Goal: Task Accomplishment & Management: Manage account settings

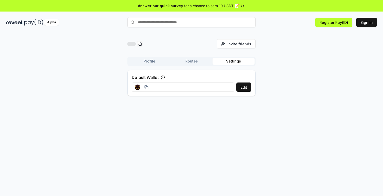
click at [140, 87] on rect at bounding box center [140, 87] width 1 height 1
click at [145, 89] on div at bounding box center [142, 87] width 14 height 5
click at [146, 87] on icon at bounding box center [146, 87] width 4 height 4
click at [202, 63] on button "Routes" at bounding box center [192, 61] width 42 height 7
click at [151, 63] on button "Profile" at bounding box center [150, 61] width 42 height 7
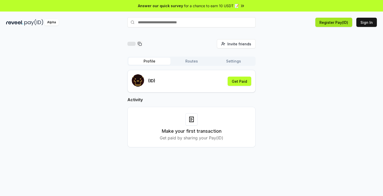
click at [344, 25] on button "Register Pay(ID)" at bounding box center [334, 22] width 37 height 9
click at [347, 23] on button "Register Pay(ID)" at bounding box center [334, 22] width 37 height 9
click at [365, 25] on button "Sign In" at bounding box center [367, 22] width 21 height 9
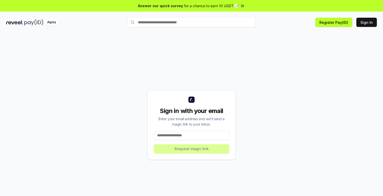
click at [188, 139] on input at bounding box center [191, 135] width 75 height 9
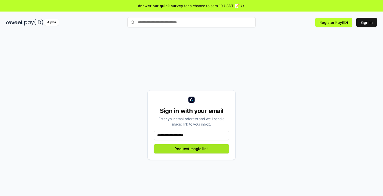
type input "**********"
click at [193, 151] on button "Request magic link" at bounding box center [191, 148] width 75 height 9
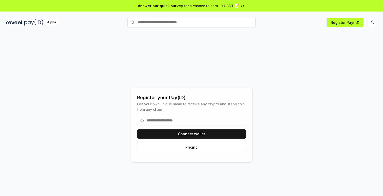
click at [161, 121] on input at bounding box center [191, 120] width 109 height 9
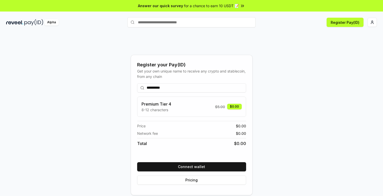
type input "**********"
drag, startPoint x: 150, startPoint y: 72, endPoint x: 171, endPoint y: 74, distance: 21.2
click at [171, 74] on div "Get your own unique name to receive any crypto and stablecoin, from any chain" at bounding box center [191, 73] width 109 height 11
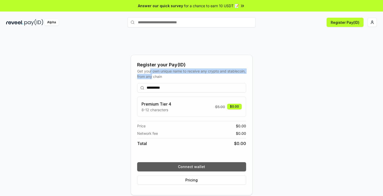
click at [198, 167] on button "Connect wallet" at bounding box center [191, 166] width 109 height 9
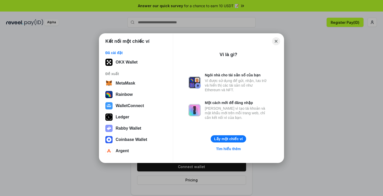
click at [277, 42] on button "Close" at bounding box center [276, 41] width 8 height 8
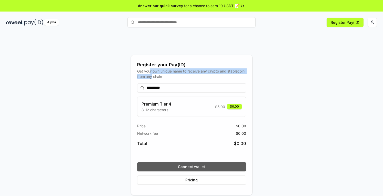
click at [186, 168] on button "Connect wallet" at bounding box center [191, 166] width 109 height 9
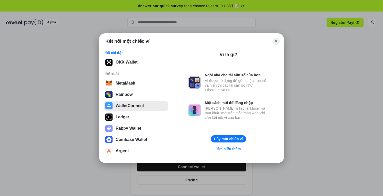
click at [131, 107] on button "WalletConnect" at bounding box center [136, 106] width 64 height 10
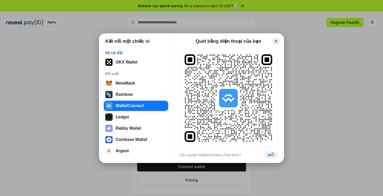
click at [278, 42] on button "Close" at bounding box center [276, 41] width 8 height 8
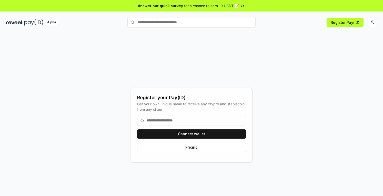
click at [179, 122] on input at bounding box center [191, 120] width 109 height 9
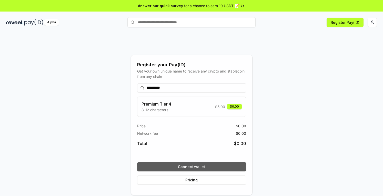
type input "**********"
click at [204, 167] on button "Connect wallet" at bounding box center [191, 166] width 109 height 9
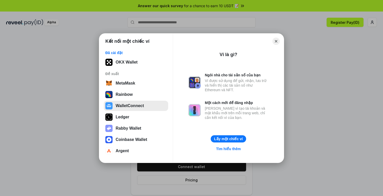
click at [139, 105] on button "WalletConnect" at bounding box center [136, 106] width 64 height 10
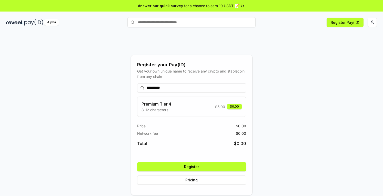
click at [195, 169] on button "Register" at bounding box center [191, 166] width 109 height 9
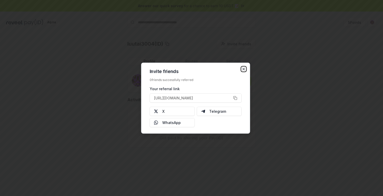
click at [244, 70] on icon "button" at bounding box center [244, 69] width 4 height 4
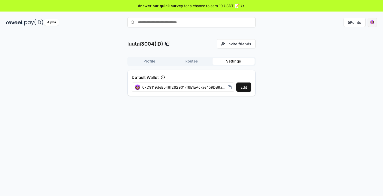
click at [372, 22] on html "Answer our quick survey for a chance to earn 10 USDT 📝 Alpha 5 Points luutai300…" at bounding box center [191, 98] width 383 height 196
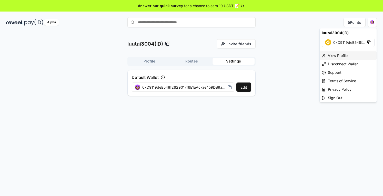
click at [339, 55] on div "View Profile" at bounding box center [348, 55] width 57 height 8
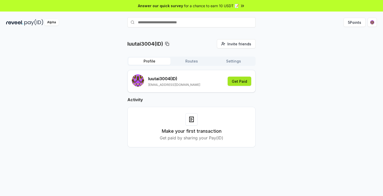
click at [243, 81] on button "Get Paid" at bounding box center [240, 81] width 24 height 9
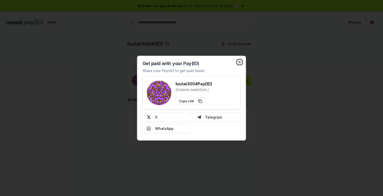
click at [241, 62] on icon "button" at bounding box center [240, 62] width 4 height 4
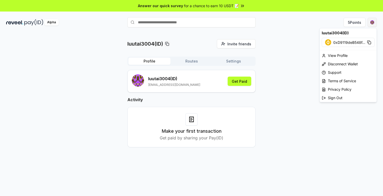
click at [374, 22] on html "Answer our quick survey for a chance to earn 10 USDT 📝 Alpha 5 Points luutai300…" at bounding box center [191, 98] width 383 height 196
click at [339, 63] on div "Disconnect Wallet" at bounding box center [348, 64] width 57 height 8
click at [374, 22] on html "Answer our quick survey for a chance to earn 10 USDT 📝 Alpha 5 Points luutai300…" at bounding box center [191, 98] width 383 height 196
click at [338, 64] on div "Disconnect Wallet" at bounding box center [348, 64] width 57 height 8
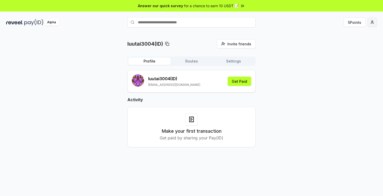
click at [371, 23] on html "Answer our quick survey for a chance to earn 10 USDT 📝 Alpha 5 Points luutai300…" at bounding box center [191, 98] width 383 height 196
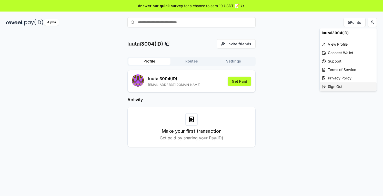
click at [337, 86] on div "Sign Out" at bounding box center [348, 86] width 57 height 8
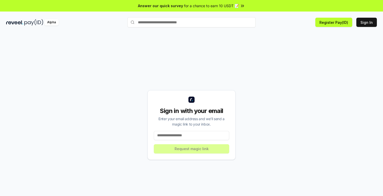
click at [201, 138] on input at bounding box center [191, 135] width 75 height 9
